Goal: Find specific fact

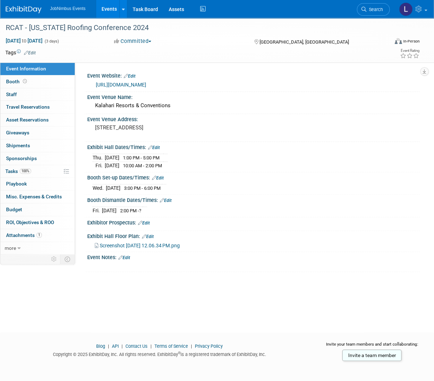
click at [113, 10] on link "Events" at bounding box center [109, 9] width 26 height 18
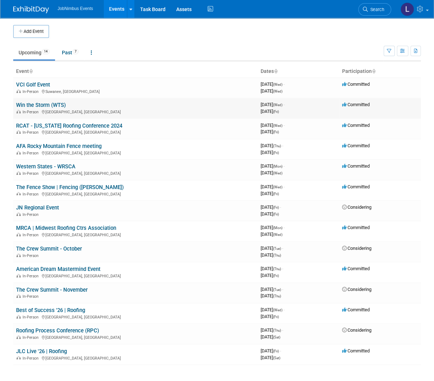
click at [57, 106] on link "Win the Storm (WTS)" at bounding box center [41, 105] width 50 height 6
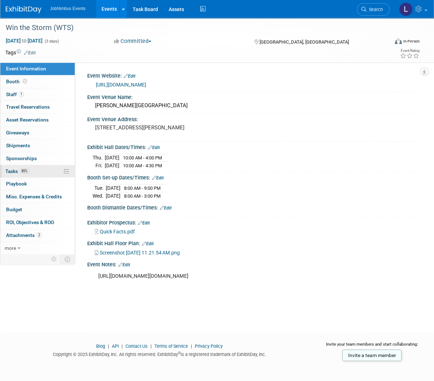
click at [47, 171] on link "85% Tasks 85%" at bounding box center [37, 171] width 74 height 13
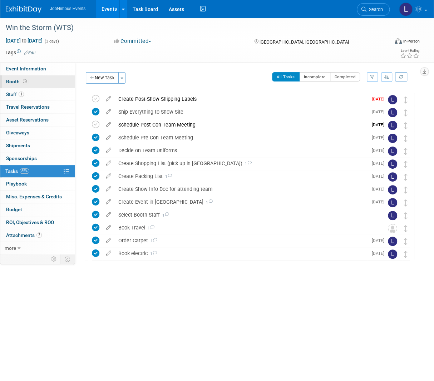
click at [39, 82] on link "Booth" at bounding box center [37, 81] width 74 height 13
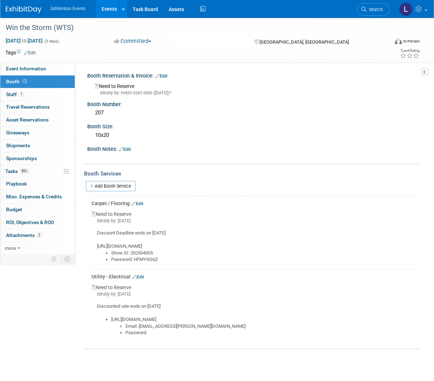
click at [146, 259] on li "Password: HFMYGG6Z" at bounding box center [262, 259] width 303 height 7
copy li "HFMYGG6Z"
